Goal: Communication & Community: Answer question/provide support

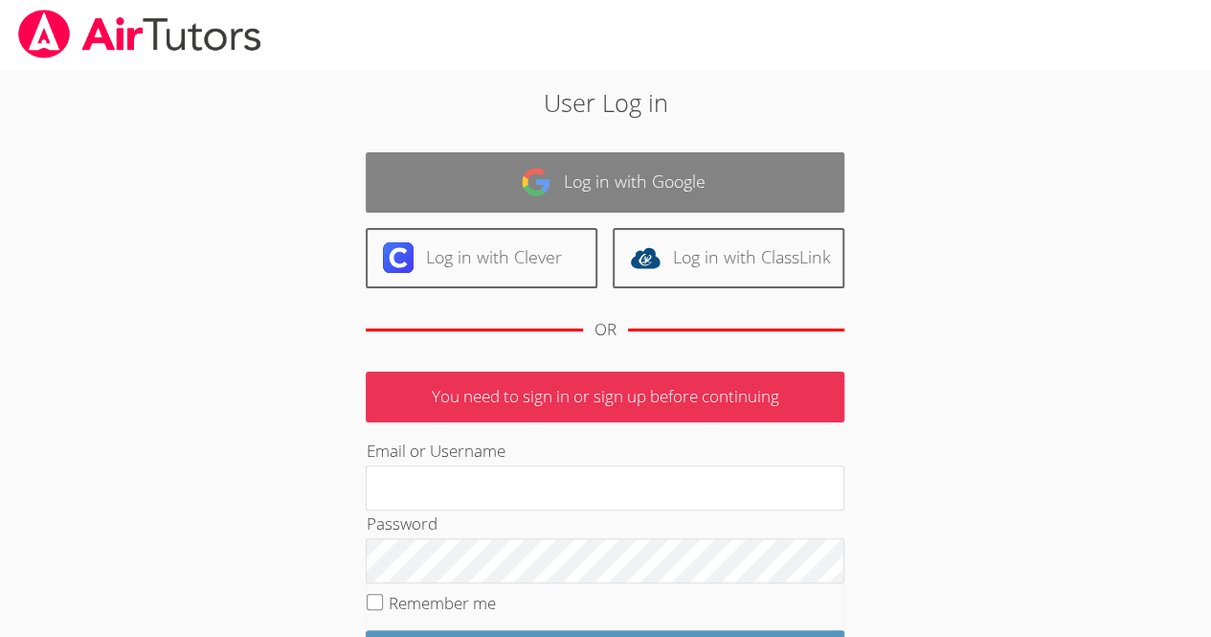
click at [503, 181] on link "Log in with Google" at bounding box center [605, 182] width 479 height 60
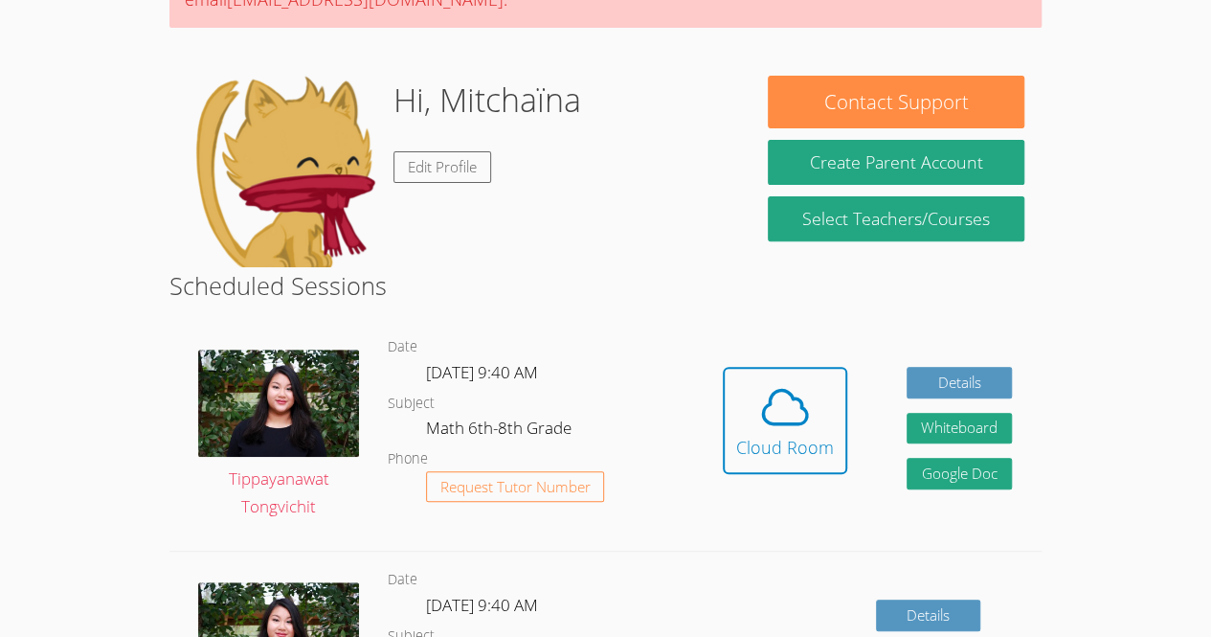
scroll to position [235, 0]
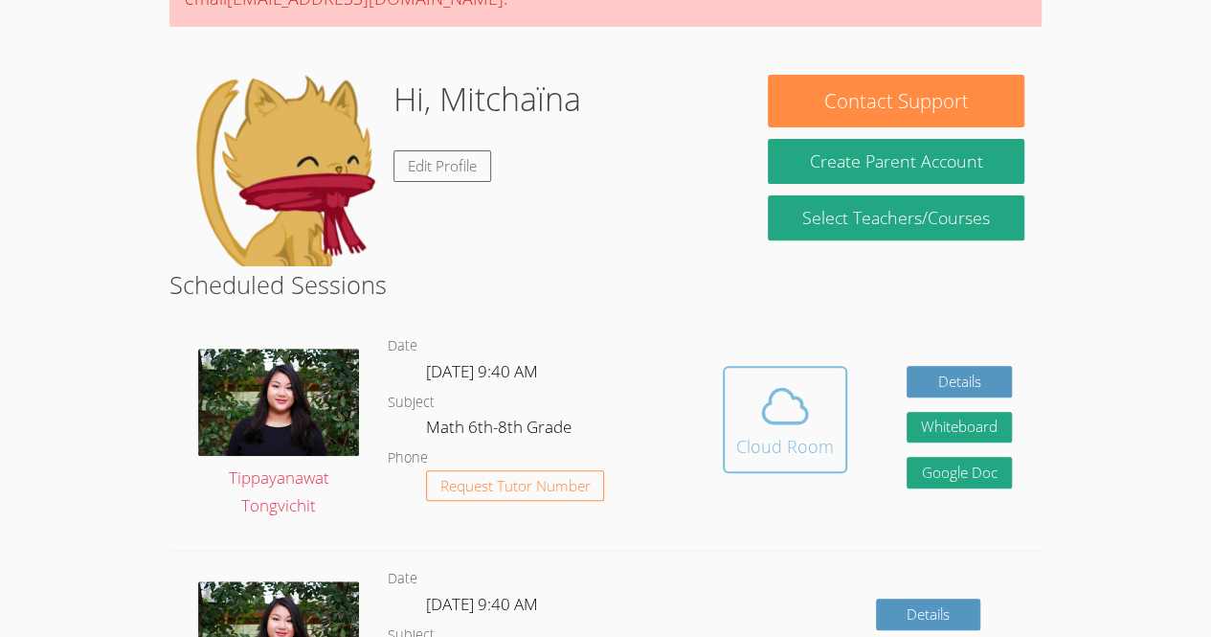
click at [747, 426] on span at bounding box center [785, 406] width 98 height 54
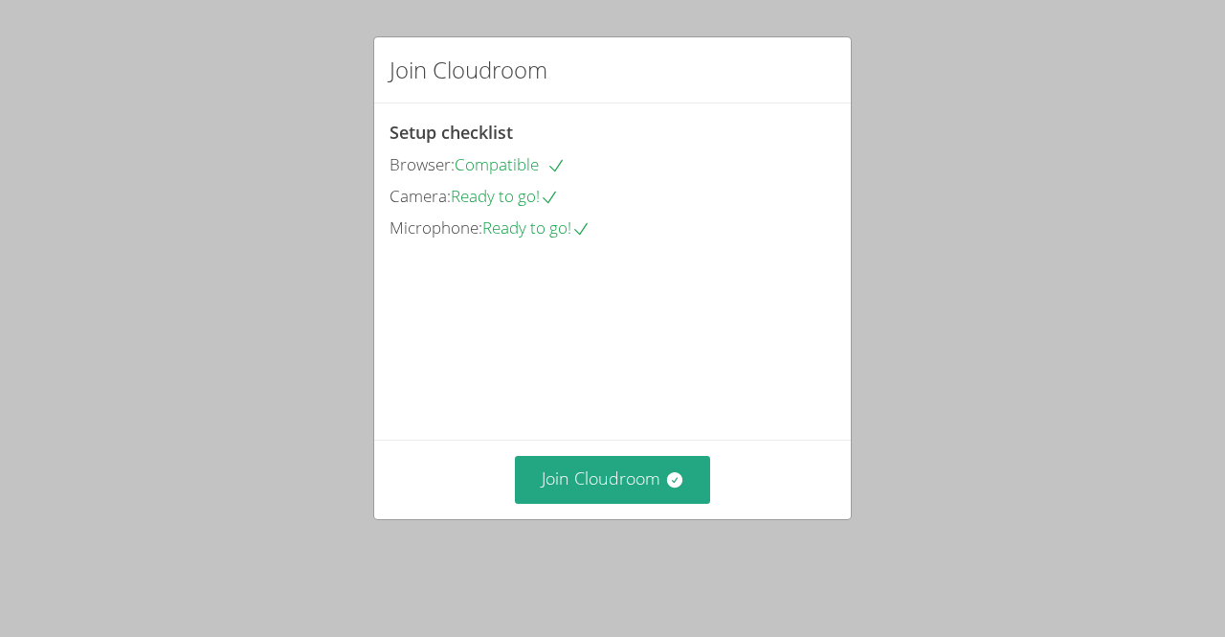
click at [677, 401] on video at bounding box center [533, 329] width 287 height 144
click at [314, 382] on div "Join Cloudroom Setup checklist Browser: Compatible Camera: Ready to go! Microph…" at bounding box center [612, 318] width 1225 height 637
click at [471, 580] on div "Join Cloudroom Setup checklist Browser: Compatible Camera: Ready to go! Microph…" at bounding box center [612, 318] width 1225 height 637
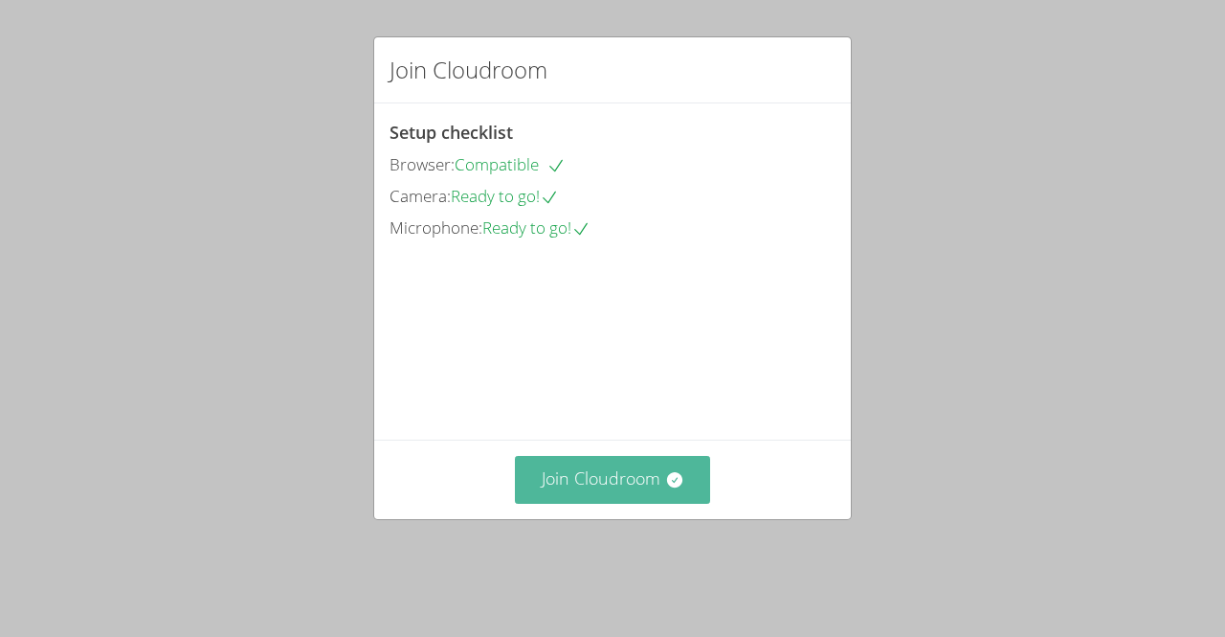
click at [588, 492] on button "Join Cloudroom" at bounding box center [613, 479] width 196 height 47
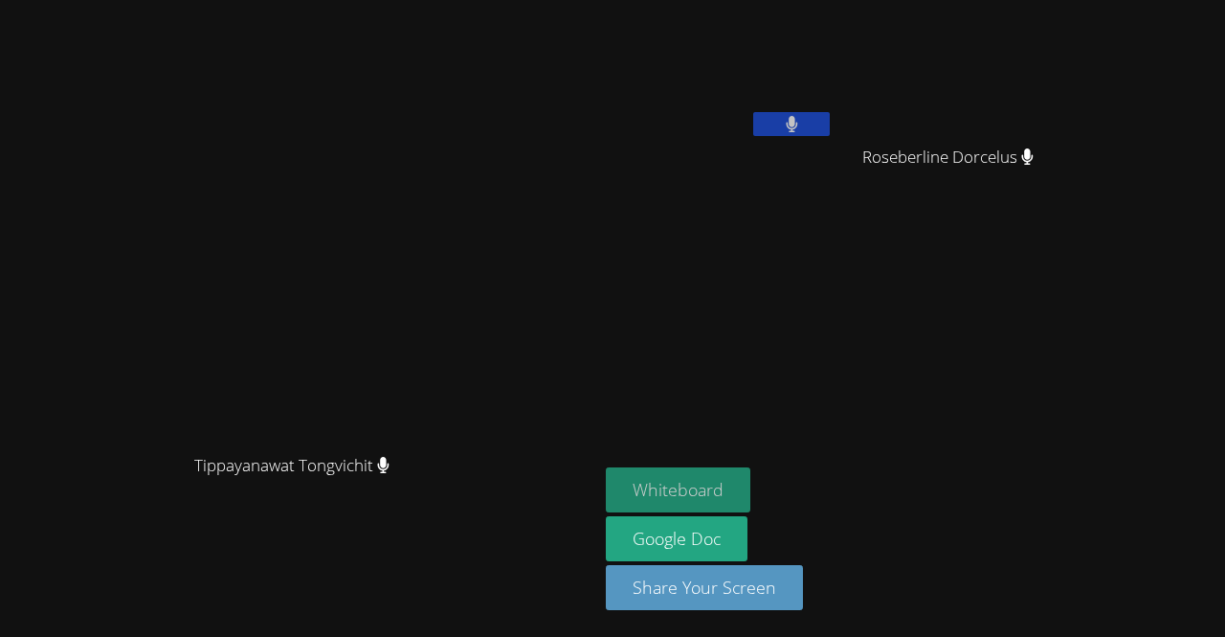
click at [659, 486] on button "Whiteboard" at bounding box center [678, 489] width 145 height 45
click at [681, 476] on button "Whiteboard" at bounding box center [678, 489] width 145 height 45
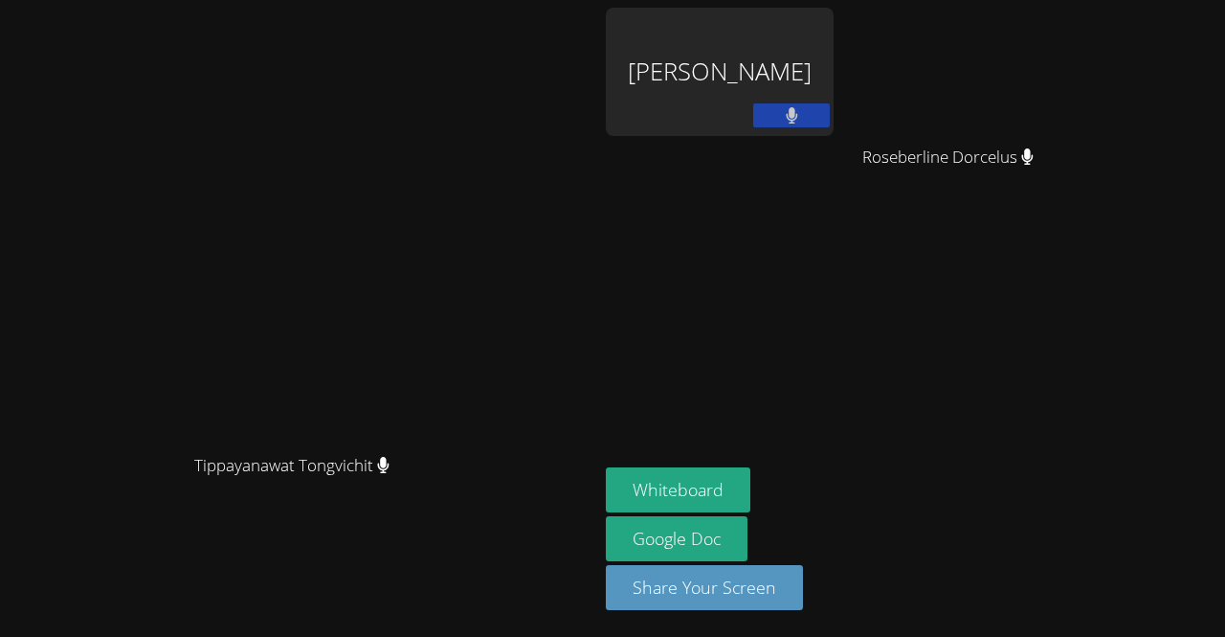
drag, startPoint x: 966, startPoint y: 310, endPoint x: 966, endPoint y: 260, distance: 49.8
click at [966, 260] on aside "Mitchaïna Germain Roseberline Dorcelus Roseberline Dorcelus Whiteboard Google D…" at bounding box center [837, 318] width 479 height 637
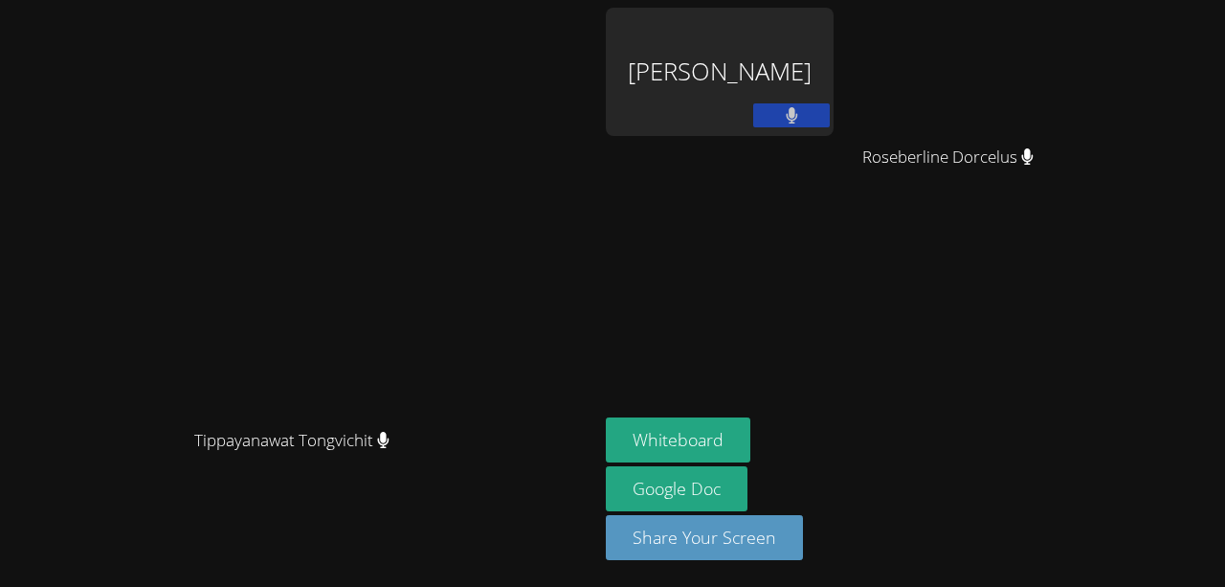
click at [834, 86] on div "Mitchaïna Germain" at bounding box center [720, 72] width 228 height 128
click at [834, 82] on div "Mitchaïna Germain" at bounding box center [720, 72] width 228 height 128
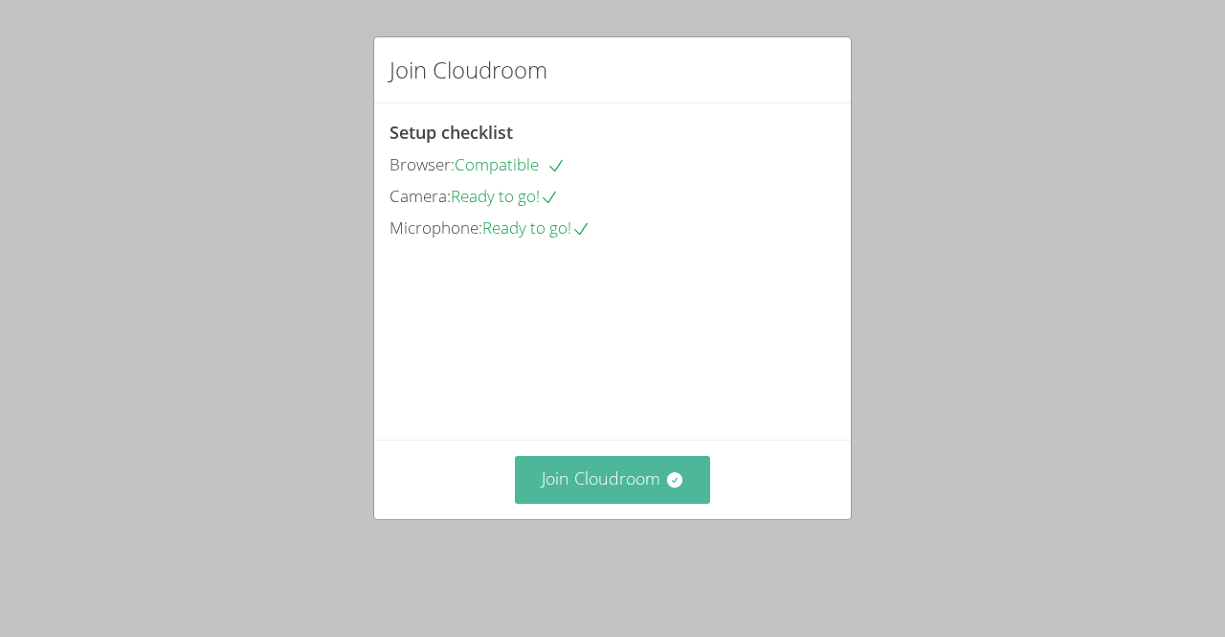
click at [579, 503] on button "Join Cloudroom" at bounding box center [613, 479] width 196 height 47
